Goal: Navigation & Orientation: Find specific page/section

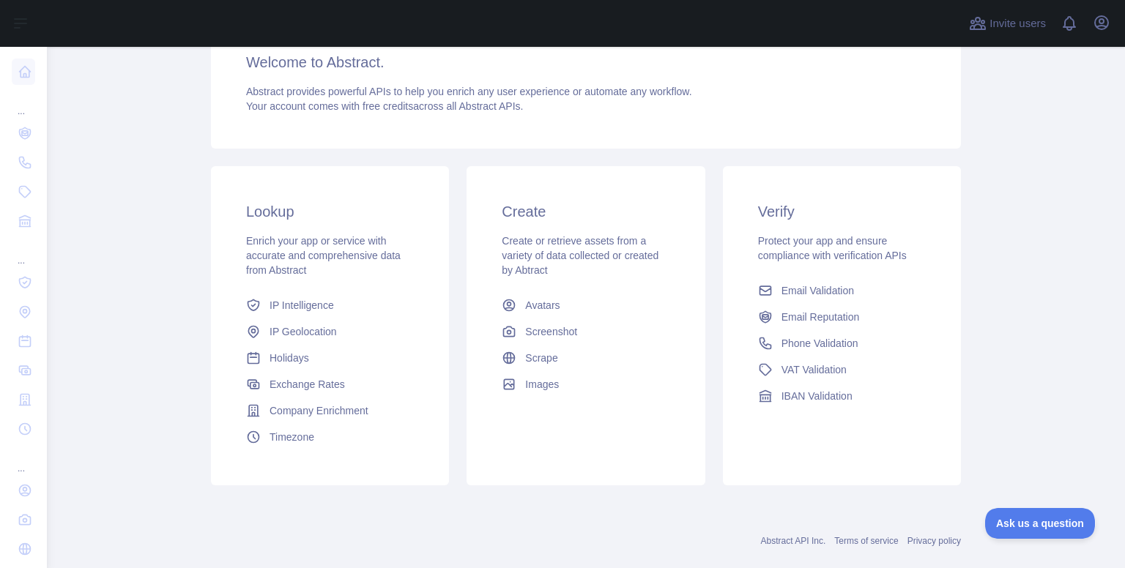
scroll to position [161, 0]
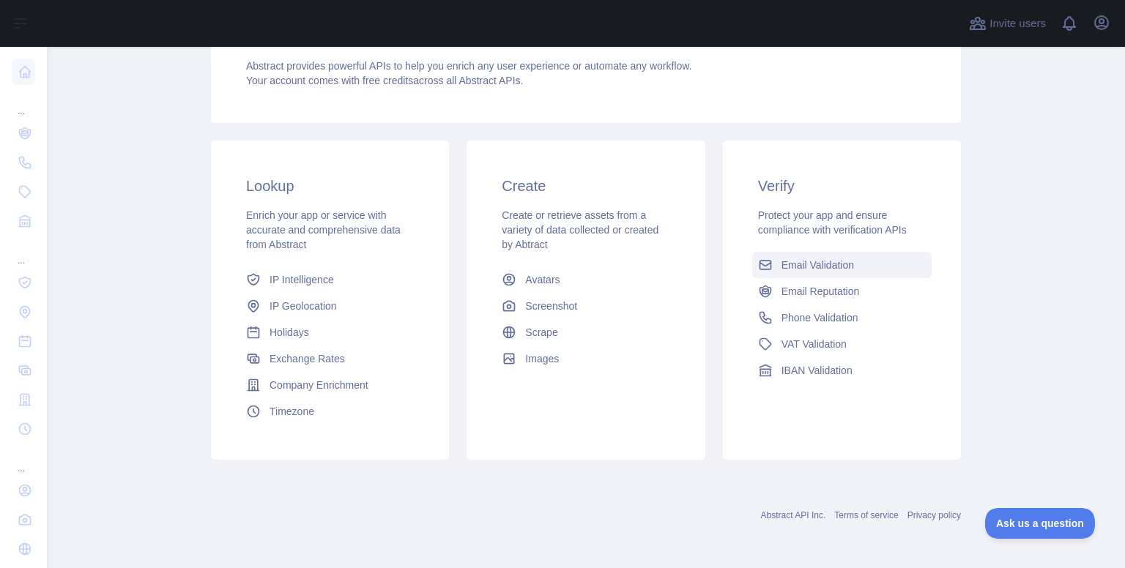
click at [803, 265] on span "Email Validation" at bounding box center [817, 265] width 72 height 15
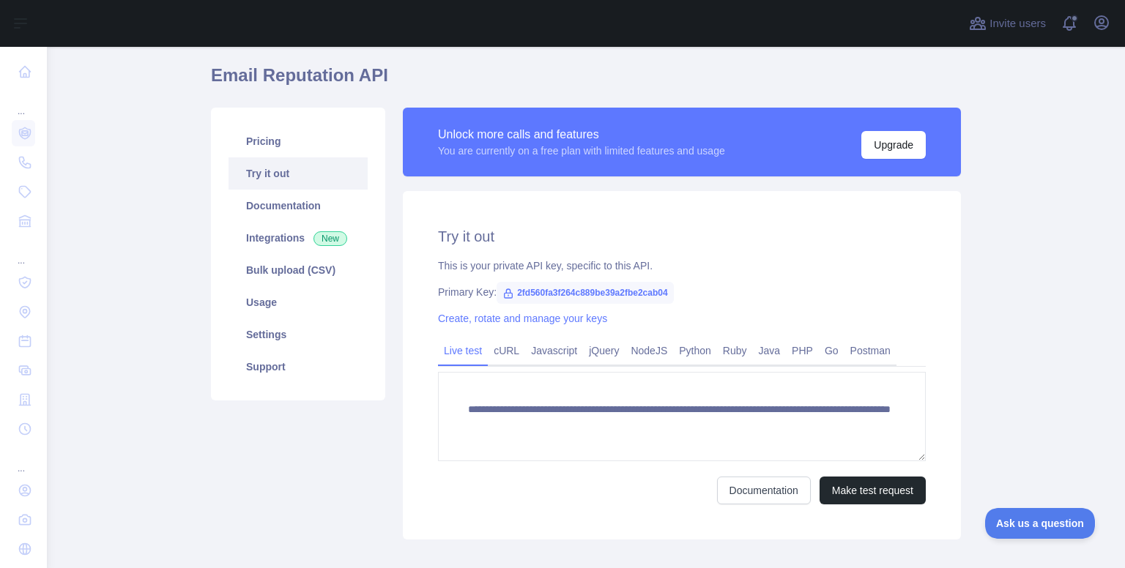
scroll to position [73, 0]
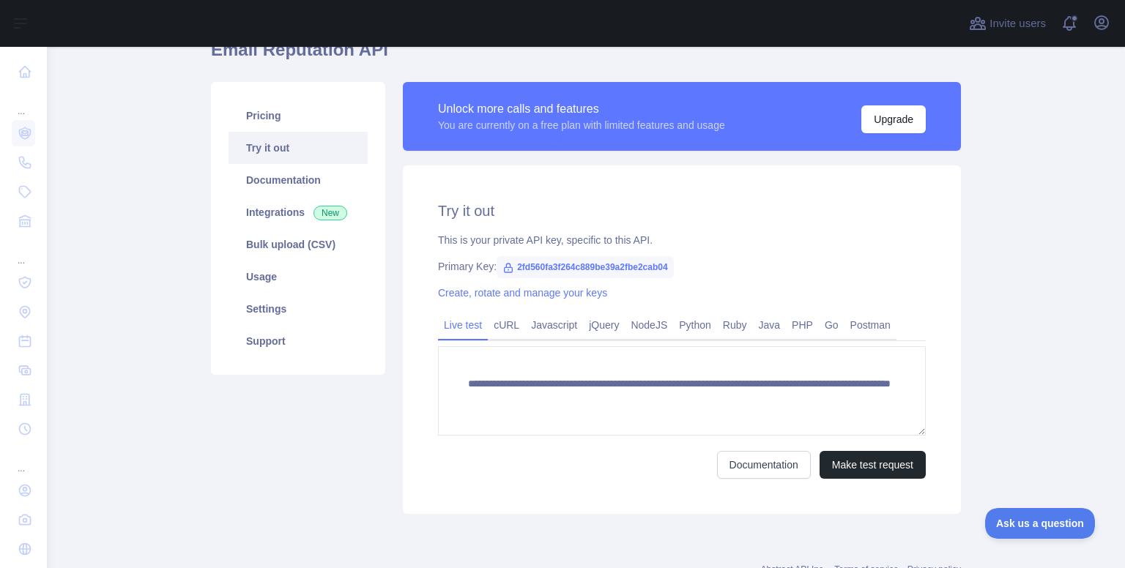
click at [267, 144] on link "Try it out" at bounding box center [297, 148] width 139 height 32
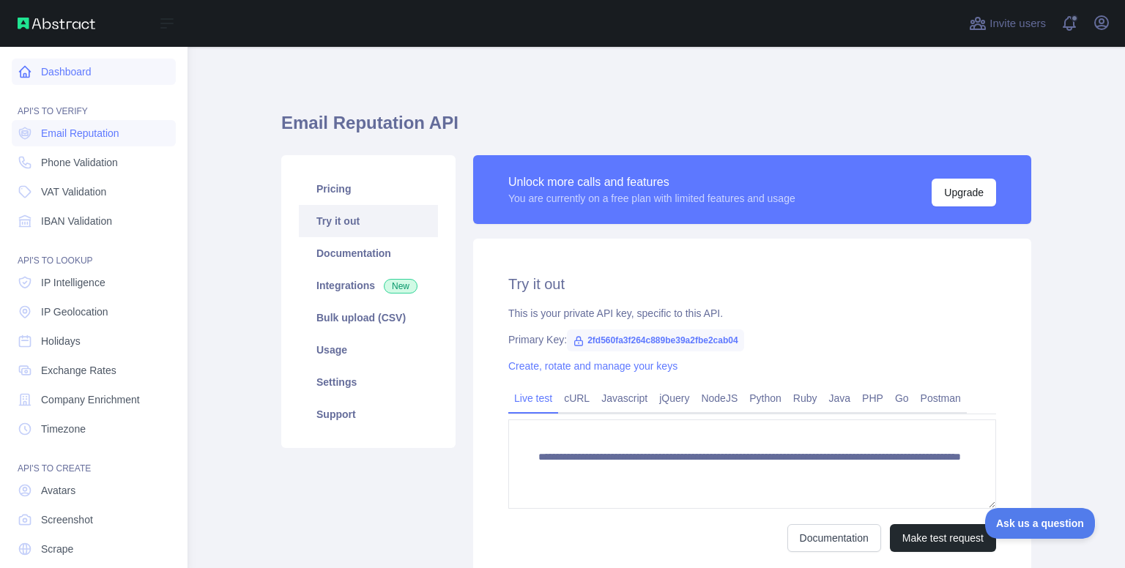
click at [29, 74] on icon at bounding box center [25, 72] width 11 height 11
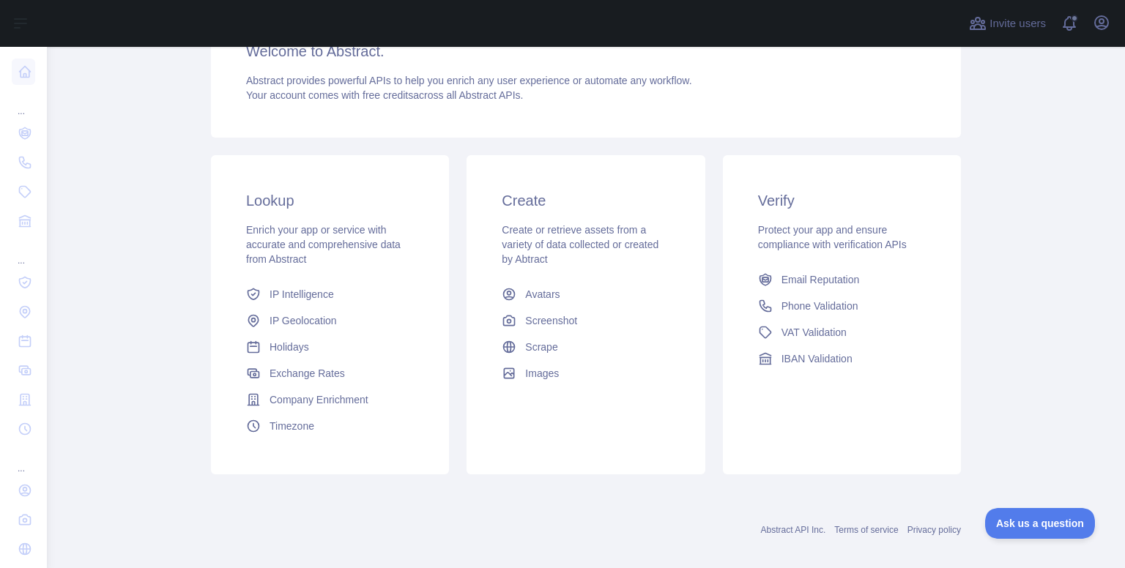
scroll to position [161, 0]
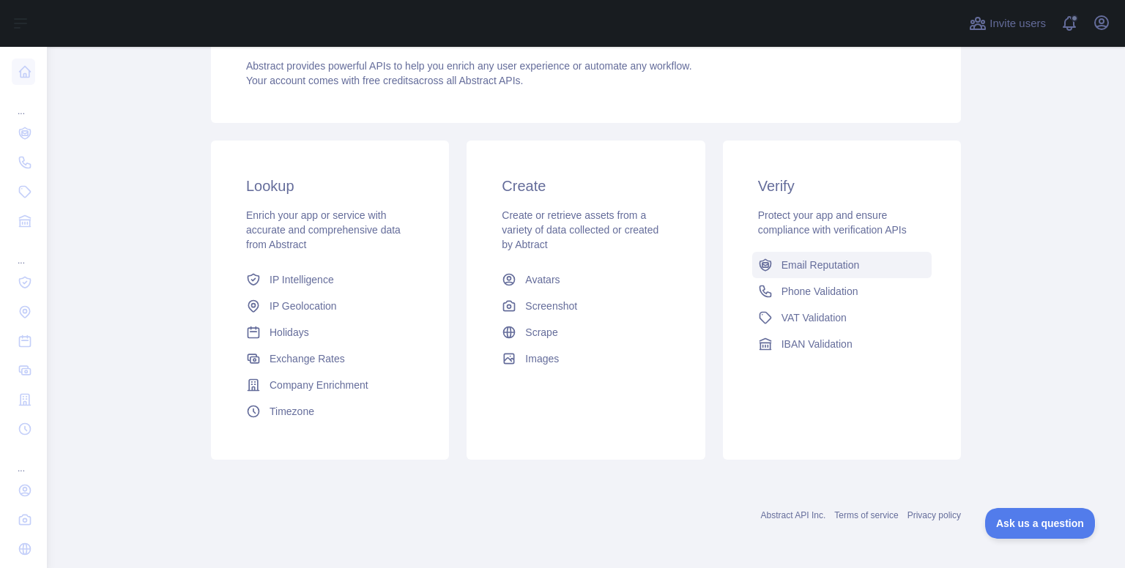
click at [812, 267] on span "Email Reputation" at bounding box center [820, 265] width 78 height 15
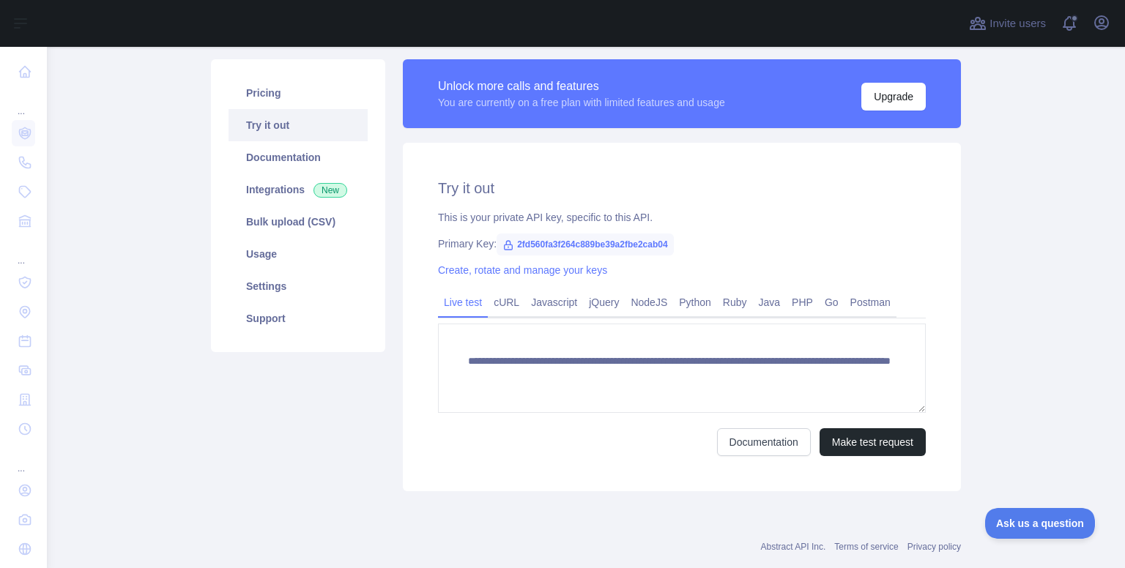
scroll to position [126, 0]
